Goal: Task Accomplishment & Management: Manage account settings

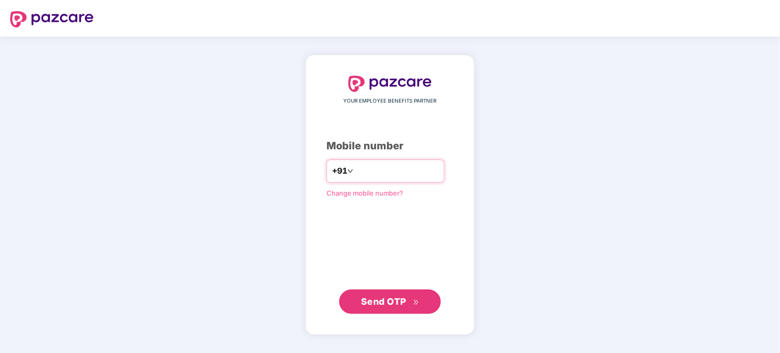
type input "*"
type input "**********"
click at [409, 312] on button "Send OTP" at bounding box center [390, 301] width 102 height 24
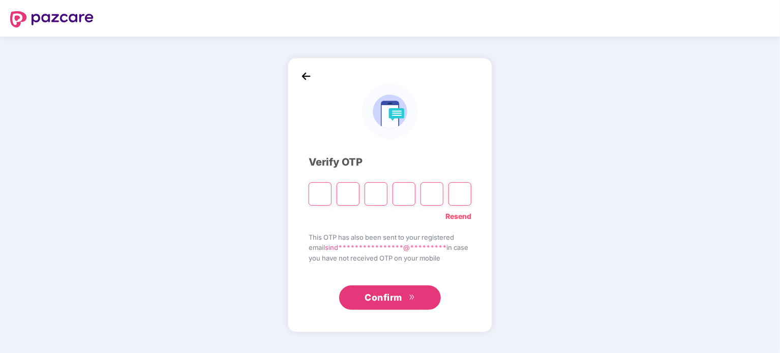
type input "*"
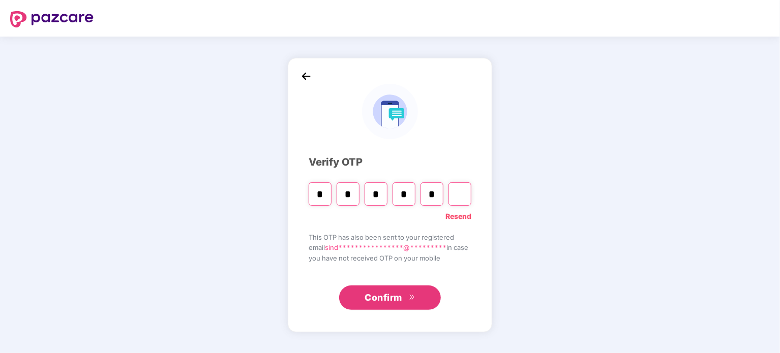
type input "*"
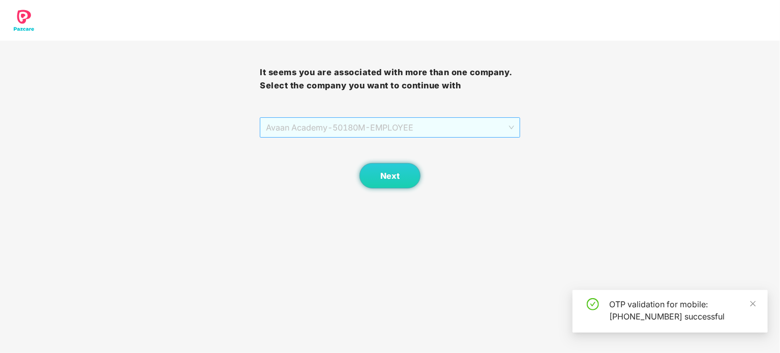
click at [400, 134] on span "Avaan Academy - 50180M - EMPLOYEE" at bounding box center [390, 127] width 248 height 19
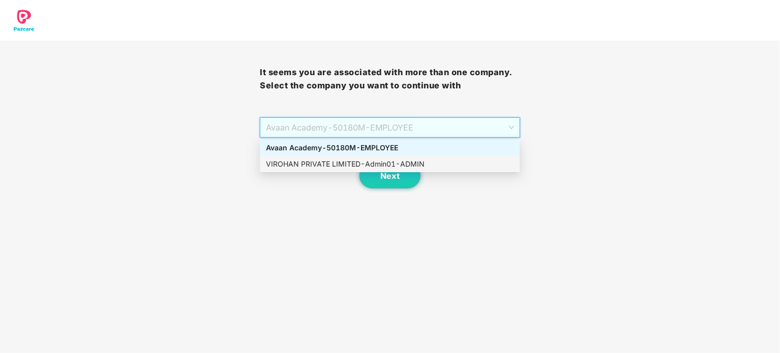
click at [393, 163] on div "VIROHAN PRIVATE LIMITED - Admin01 - ADMIN" at bounding box center [390, 164] width 248 height 11
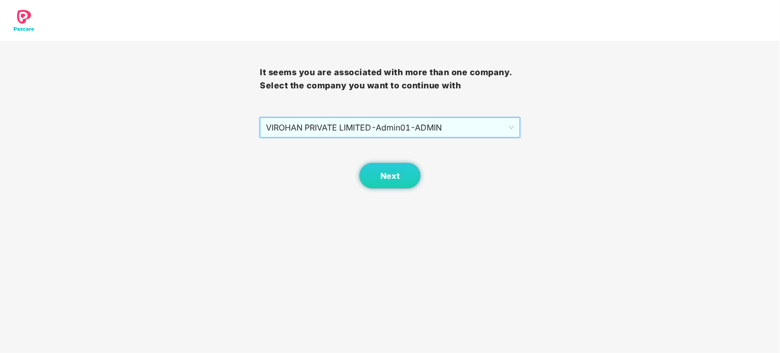
click at [392, 123] on span "VIROHAN PRIVATE LIMITED - Admin01 - ADMIN" at bounding box center [390, 127] width 248 height 19
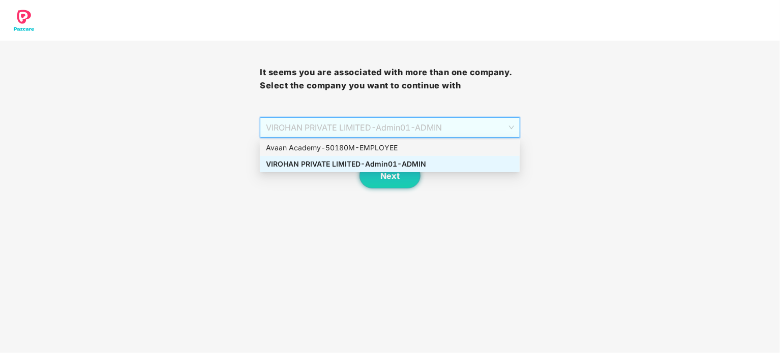
click at [382, 145] on div "Avaan Academy - 50180M - EMPLOYEE" at bounding box center [390, 147] width 248 height 11
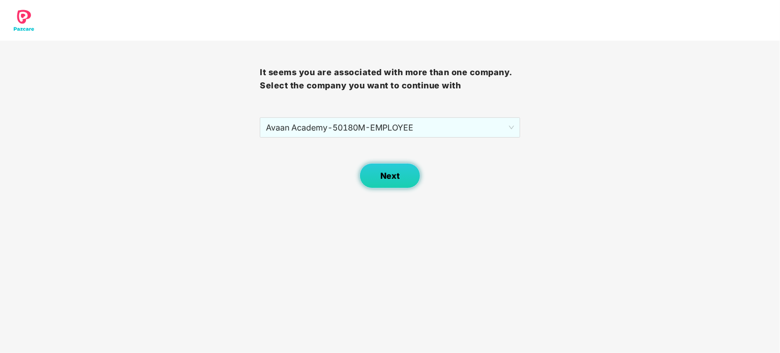
click at [382, 166] on button "Next" at bounding box center [390, 175] width 61 height 25
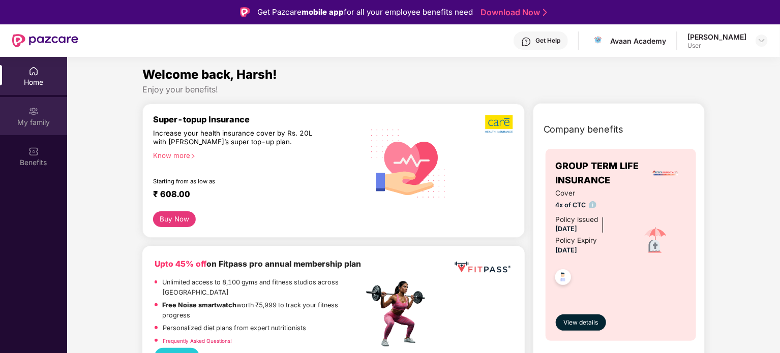
click at [29, 126] on div "My family" at bounding box center [33, 122] width 67 height 10
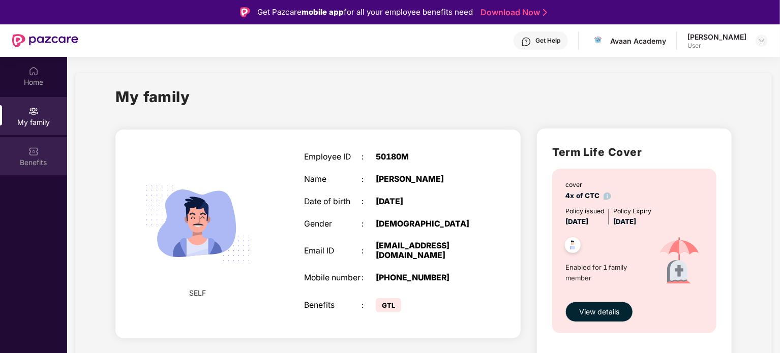
click at [34, 158] on div "Benefits" at bounding box center [33, 163] width 67 height 10
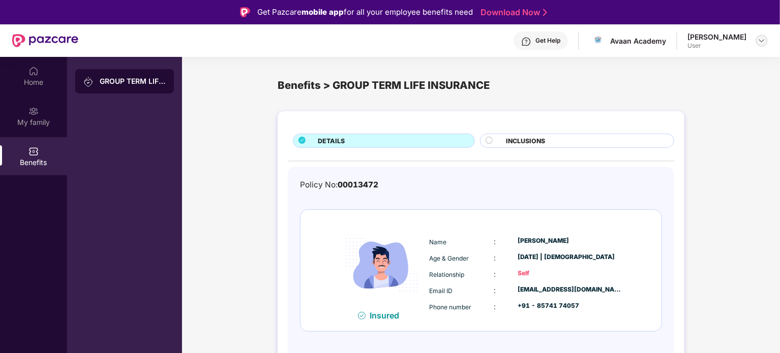
click at [762, 37] on img at bounding box center [762, 41] width 8 height 8
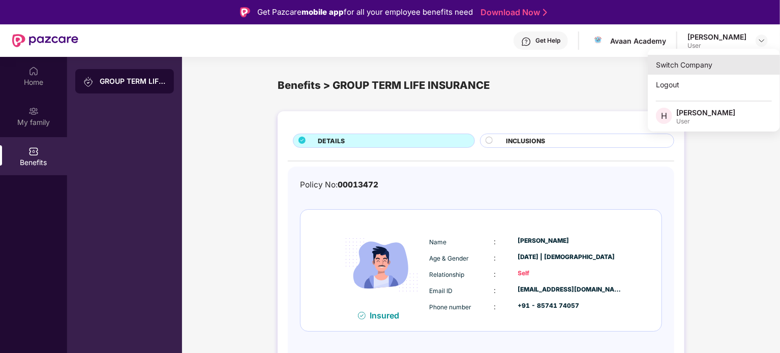
click at [668, 65] on div "Switch Company" at bounding box center [714, 65] width 132 height 20
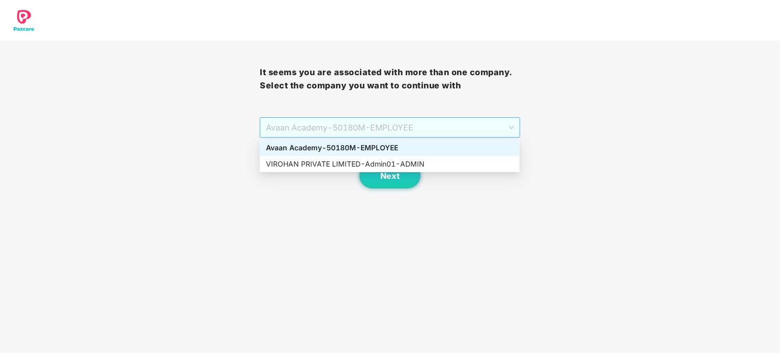
click at [456, 125] on span "Avaan Academy - 50180M - EMPLOYEE" at bounding box center [390, 127] width 248 height 19
click at [386, 164] on div "VIROHAN PRIVATE LIMITED - Admin01 - ADMIN" at bounding box center [390, 164] width 248 height 11
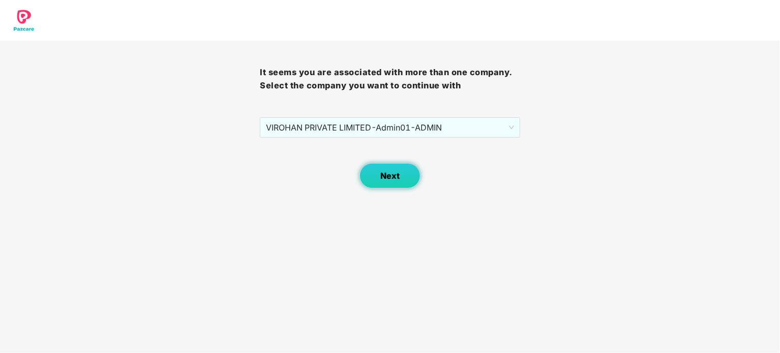
click at [388, 174] on span "Next" at bounding box center [389, 176] width 19 height 10
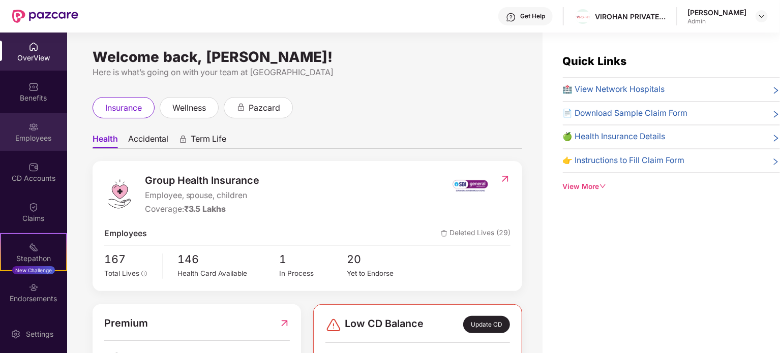
click at [29, 138] on div "Employees" at bounding box center [33, 138] width 67 height 10
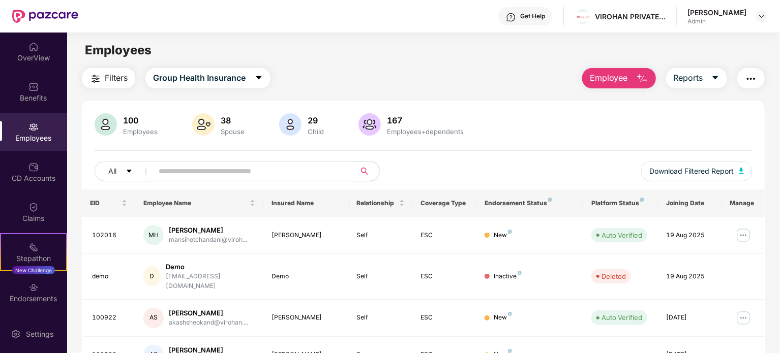
click at [248, 168] on input "text" at bounding box center [250, 171] width 183 height 15
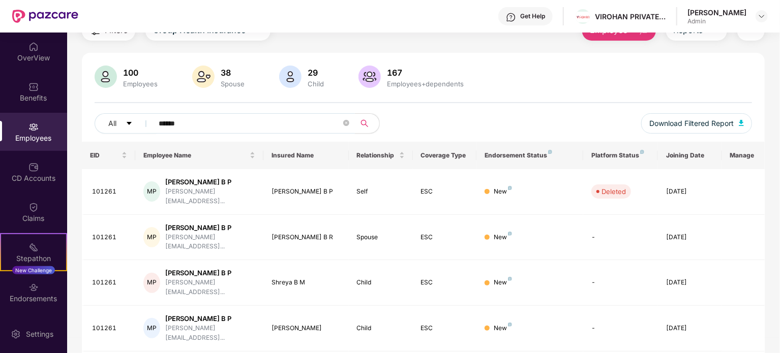
scroll to position [85, 0]
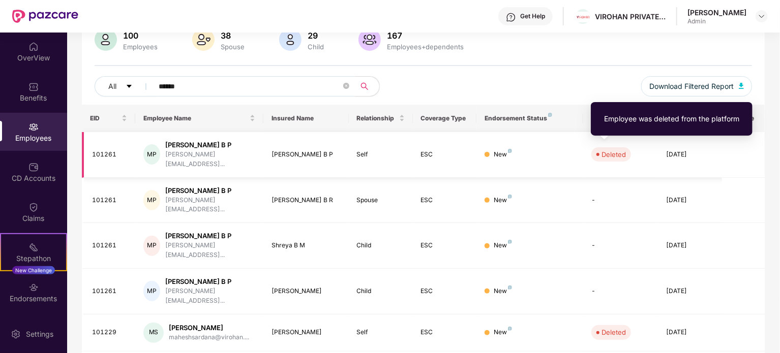
type input "******"
click at [604, 150] on div "Deleted" at bounding box center [614, 155] width 24 height 10
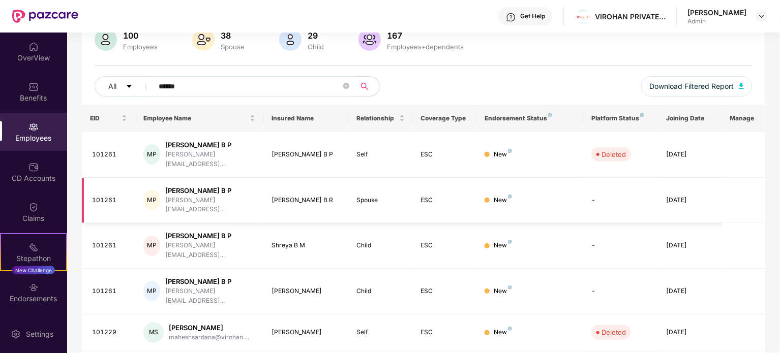
click at [212, 186] on div "[PERSON_NAME] B P" at bounding box center [210, 191] width 90 height 10
click at [201, 186] on div "[PERSON_NAME] B P" at bounding box center [210, 191] width 90 height 10
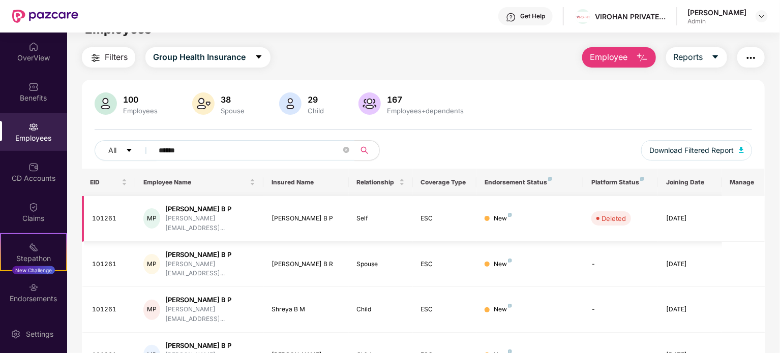
scroll to position [49, 0]
